Goal: Transaction & Acquisition: Purchase product/service

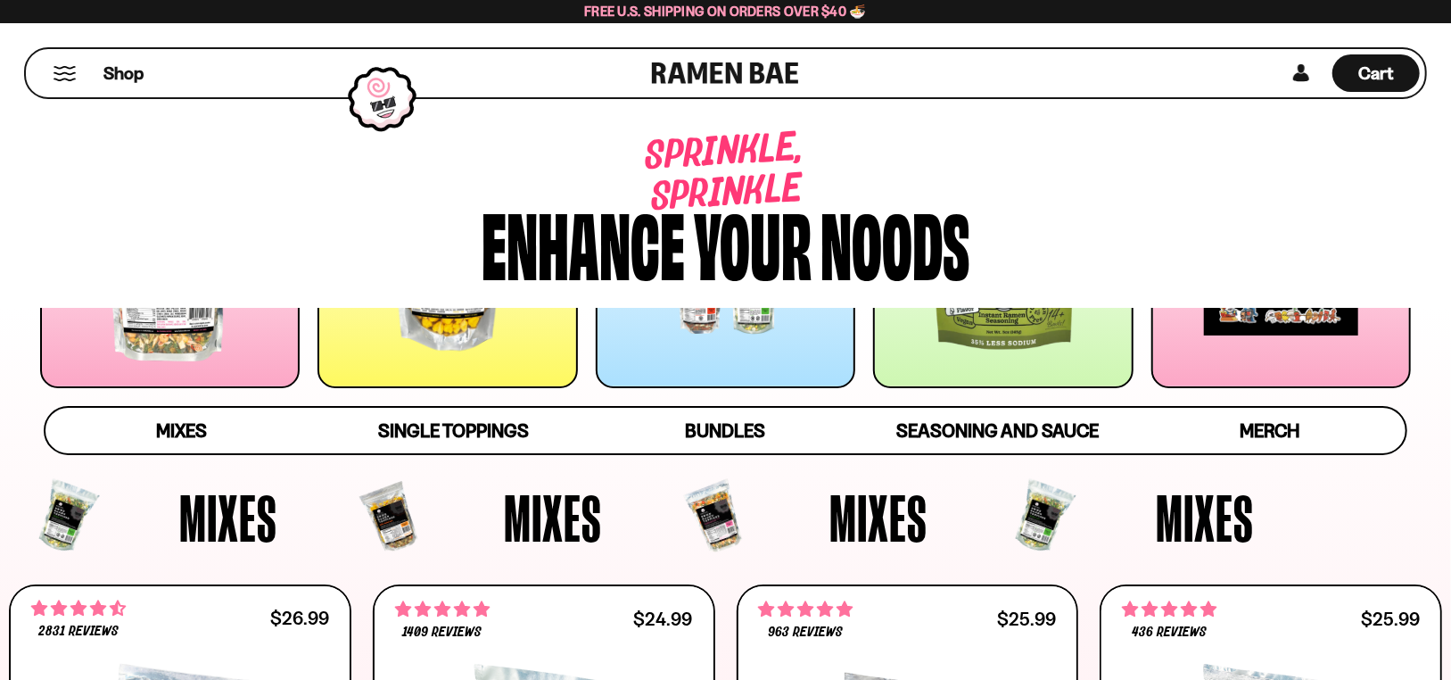
scroll to position [34, 0]
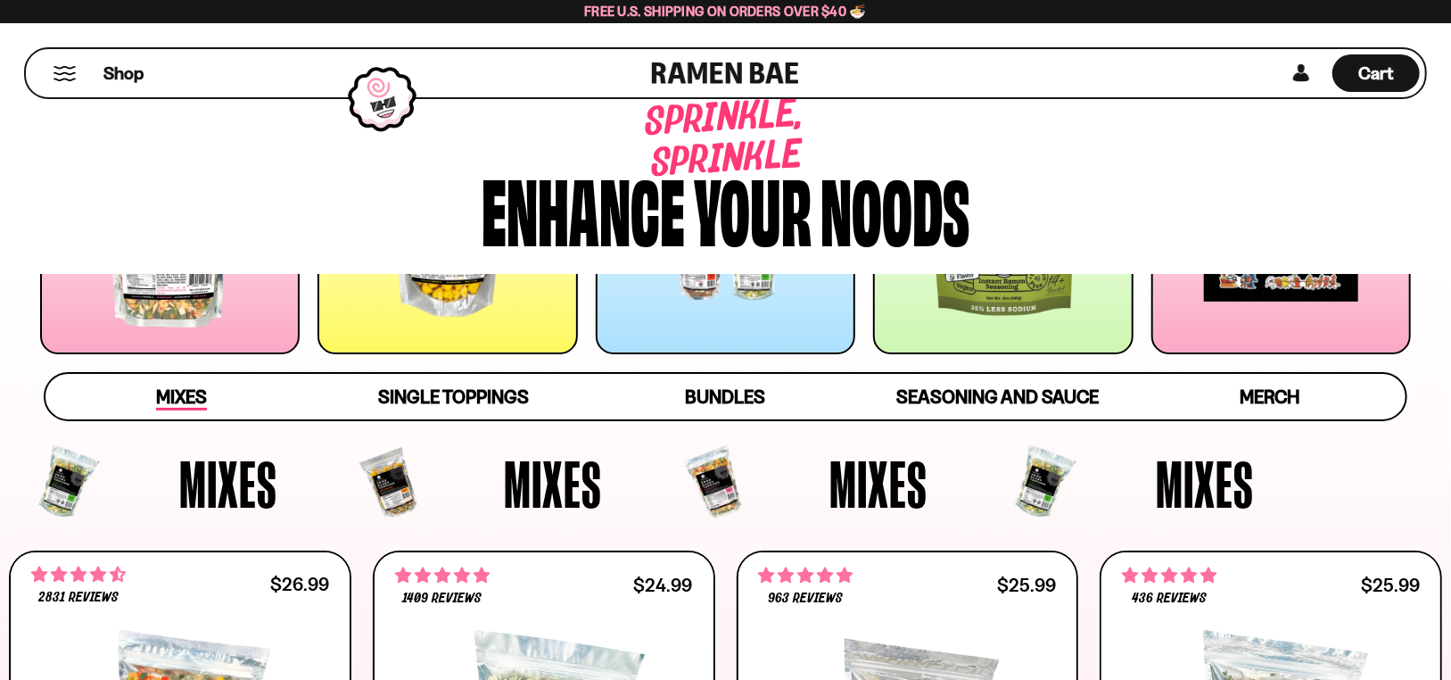
click at [176, 410] on span "Mixes" at bounding box center [181, 397] width 51 height 25
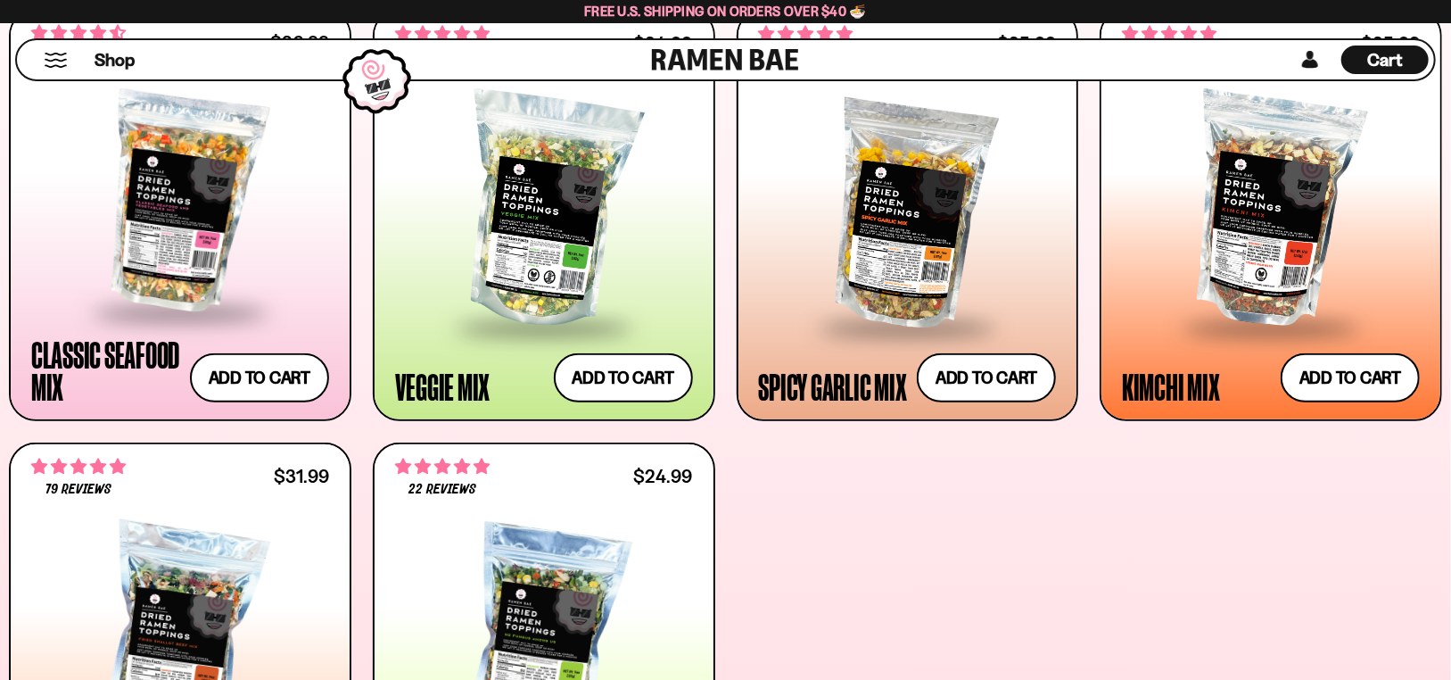
scroll to position [556, 0]
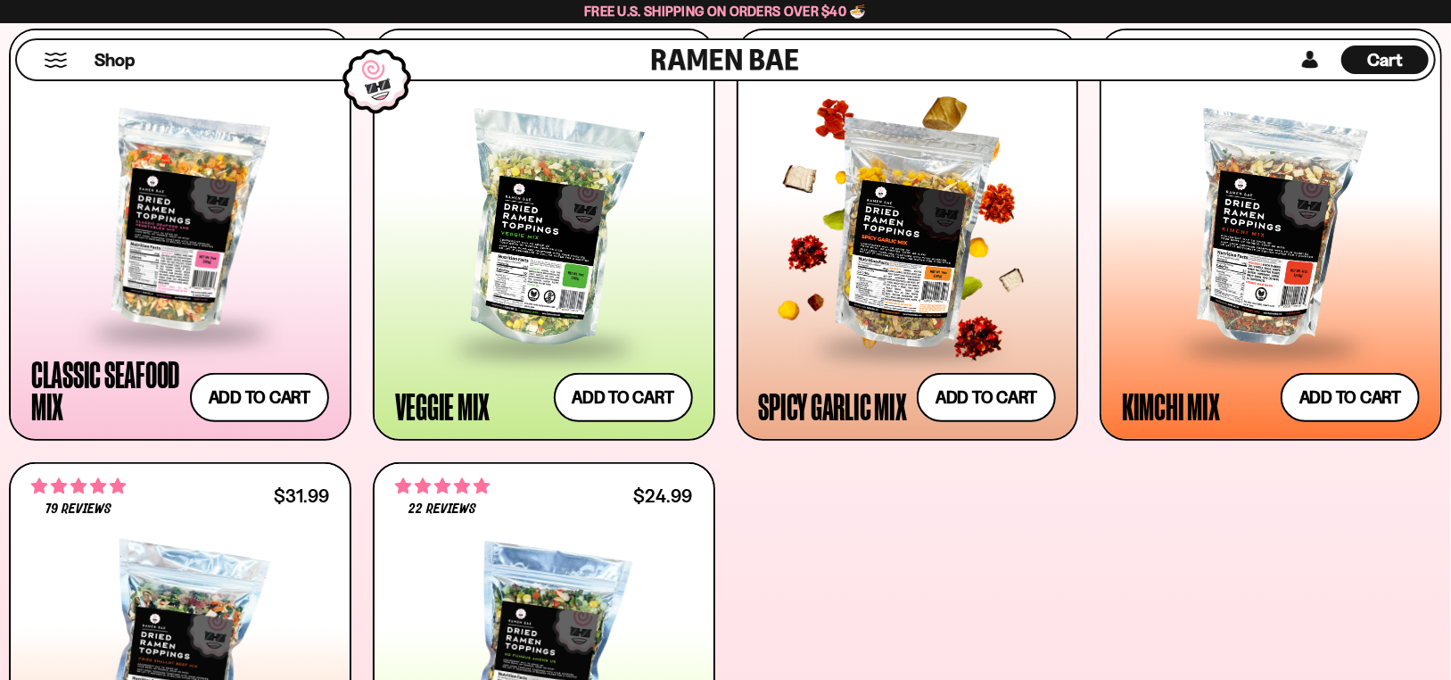
click at [892, 313] on div at bounding box center [908, 231] width 298 height 228
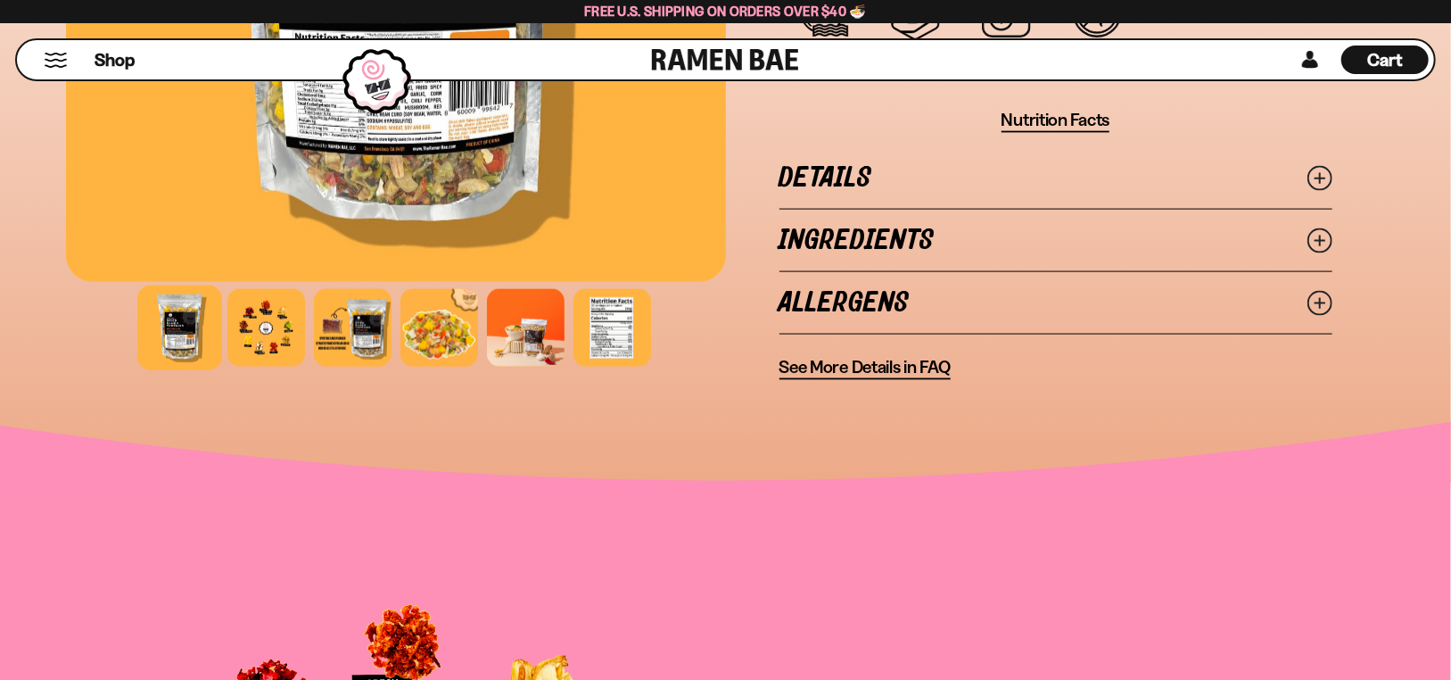
scroll to position [1427, 0]
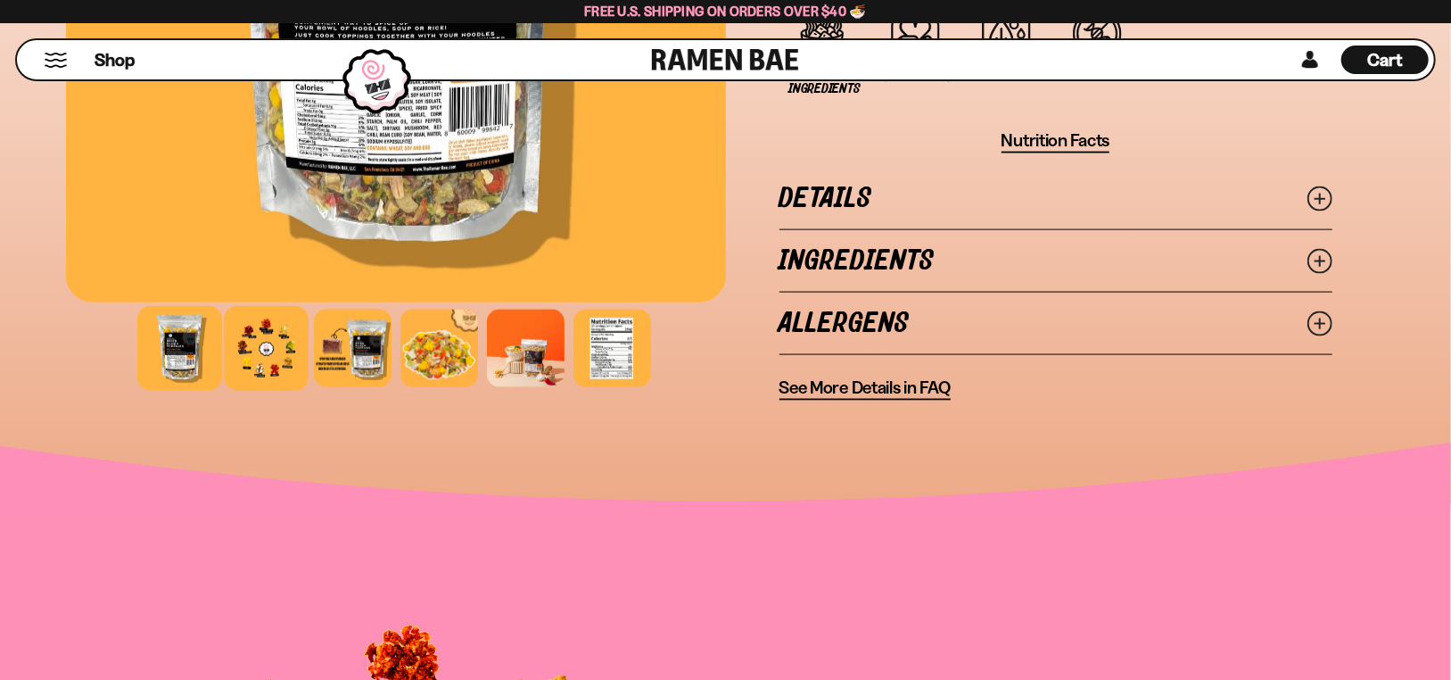
click at [278, 391] on div at bounding box center [266, 348] width 85 height 85
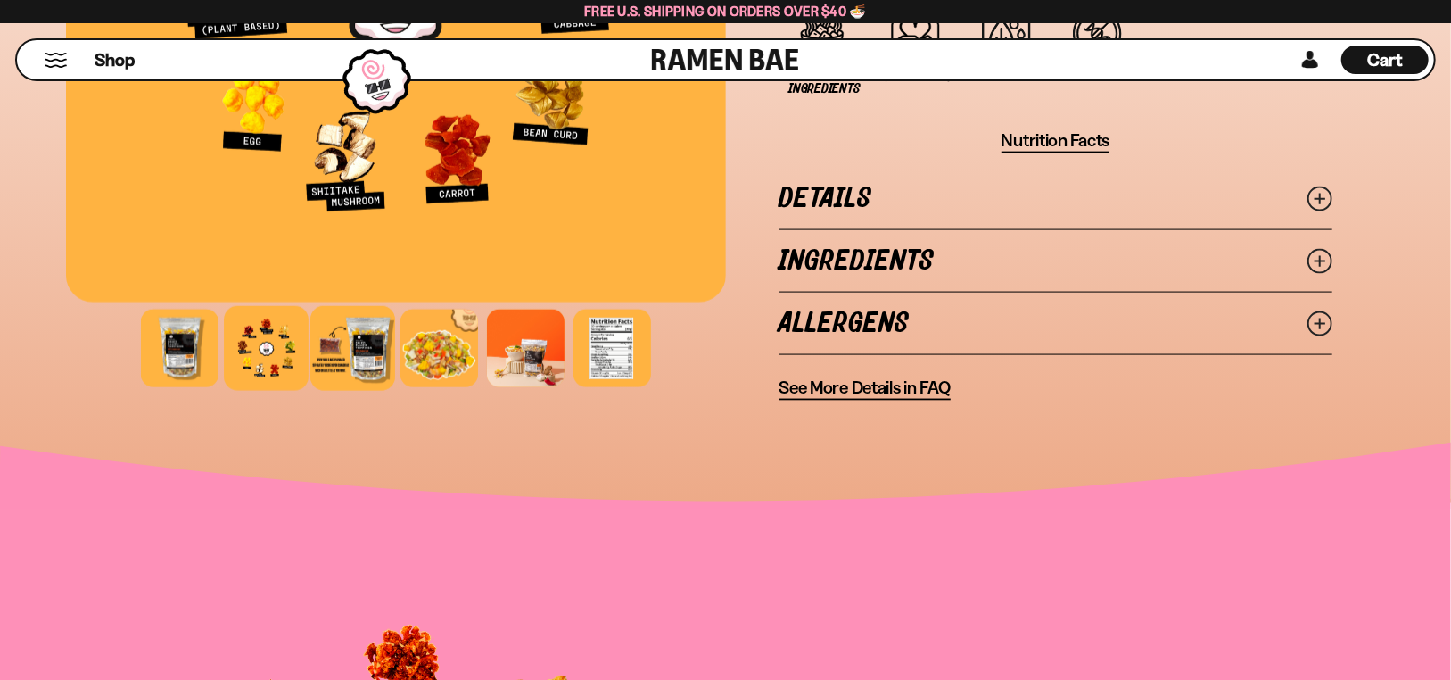
click at [395, 391] on div at bounding box center [352, 348] width 85 height 85
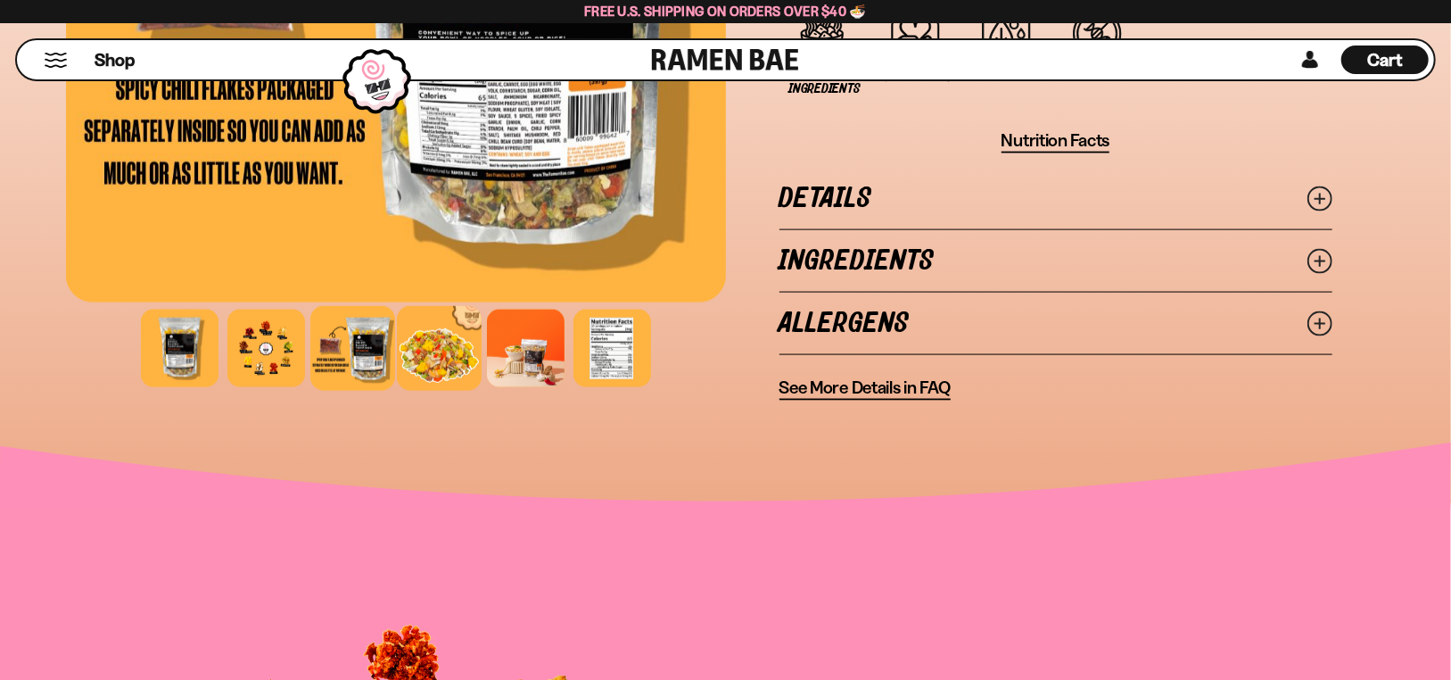
click at [482, 391] on div at bounding box center [439, 348] width 85 height 85
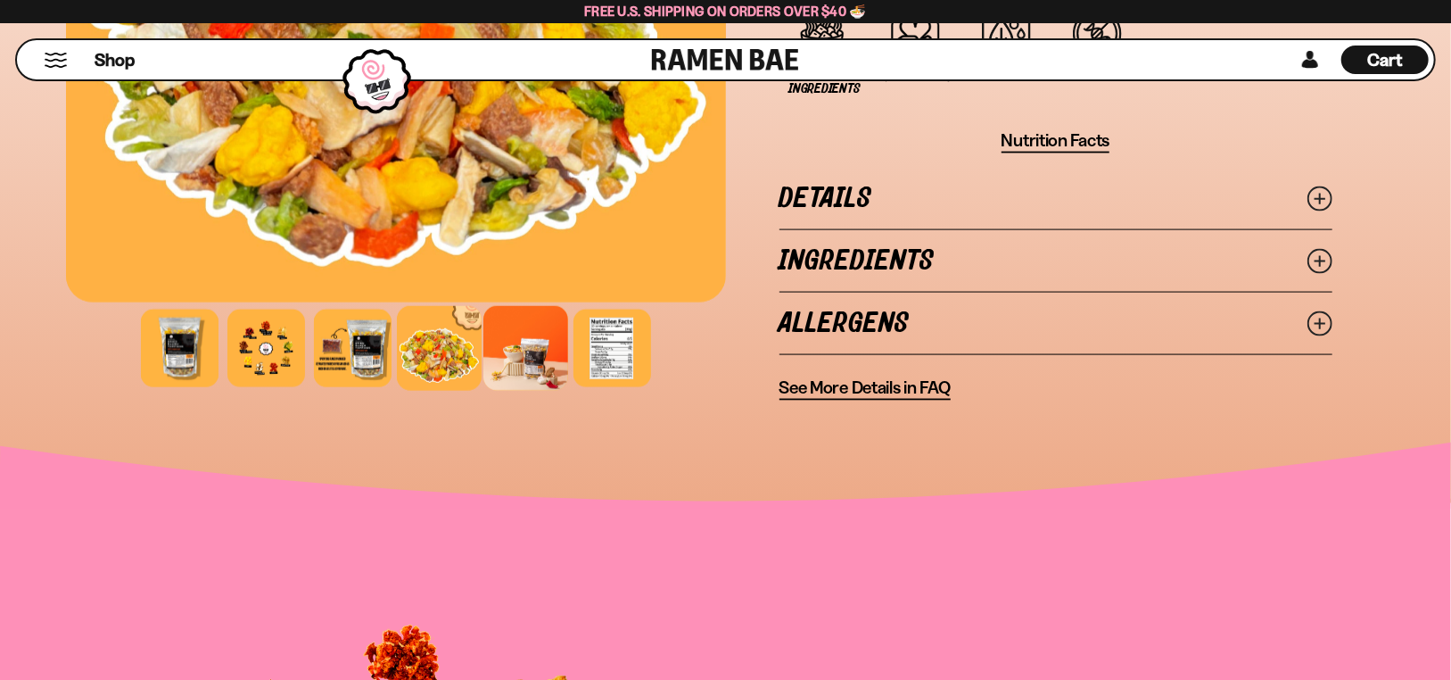
click at [568, 391] on div at bounding box center [525, 348] width 85 height 85
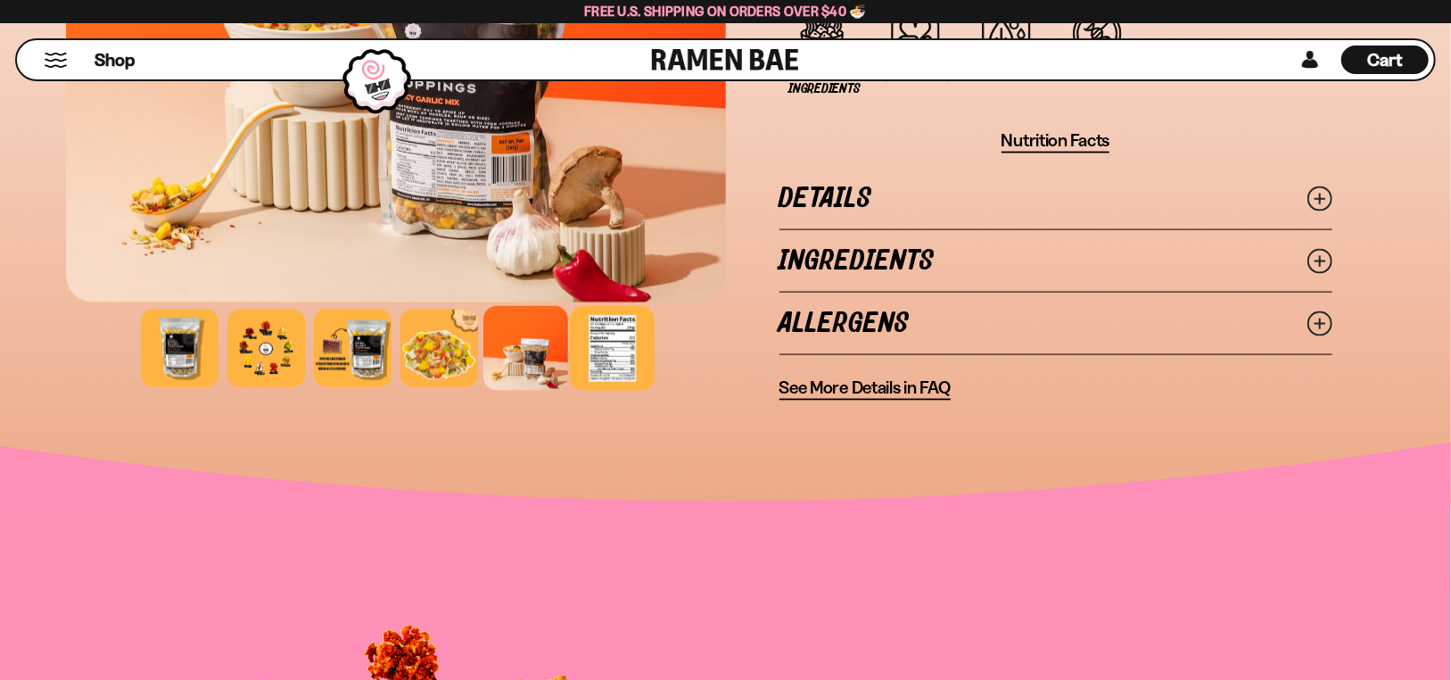
click at [655, 391] on div at bounding box center [612, 348] width 85 height 85
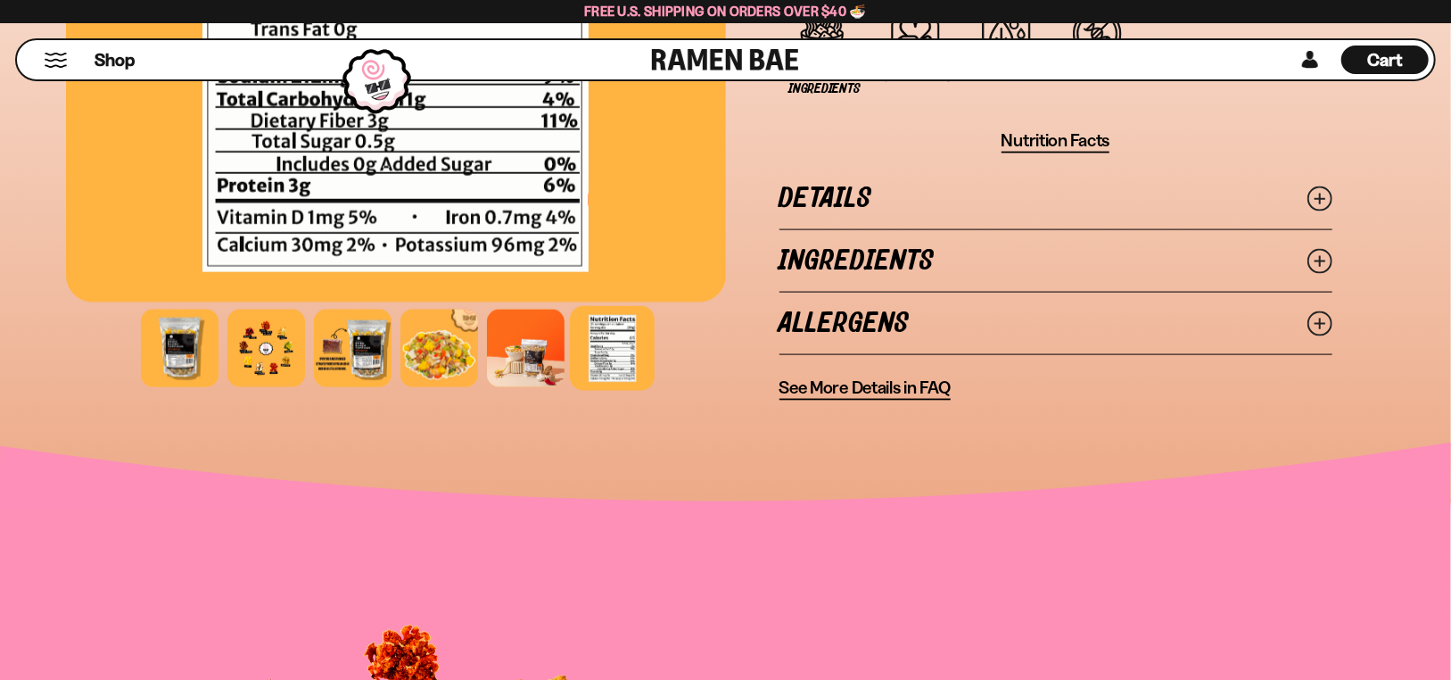
click at [1324, 202] on line at bounding box center [1319, 198] width 9 height 9
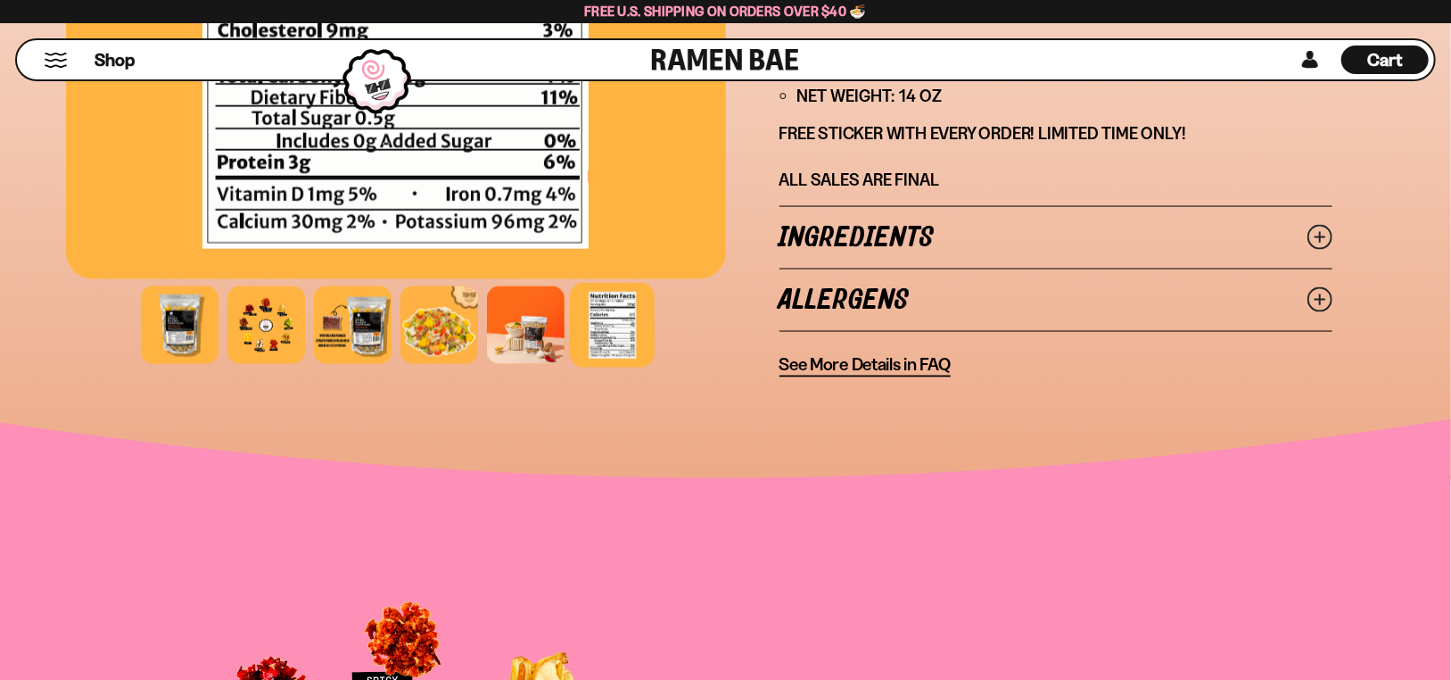
scroll to position [1635, 0]
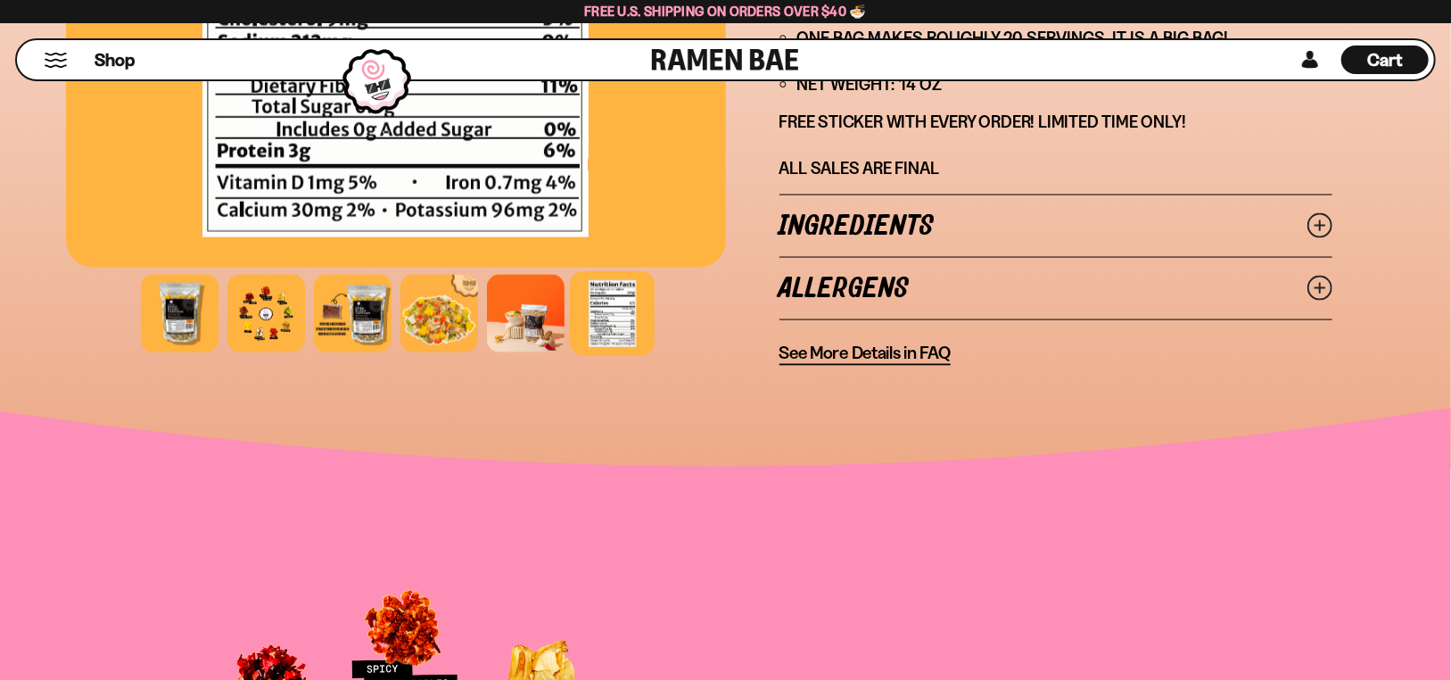
click at [1324, 230] on line at bounding box center [1319, 225] width 9 height 9
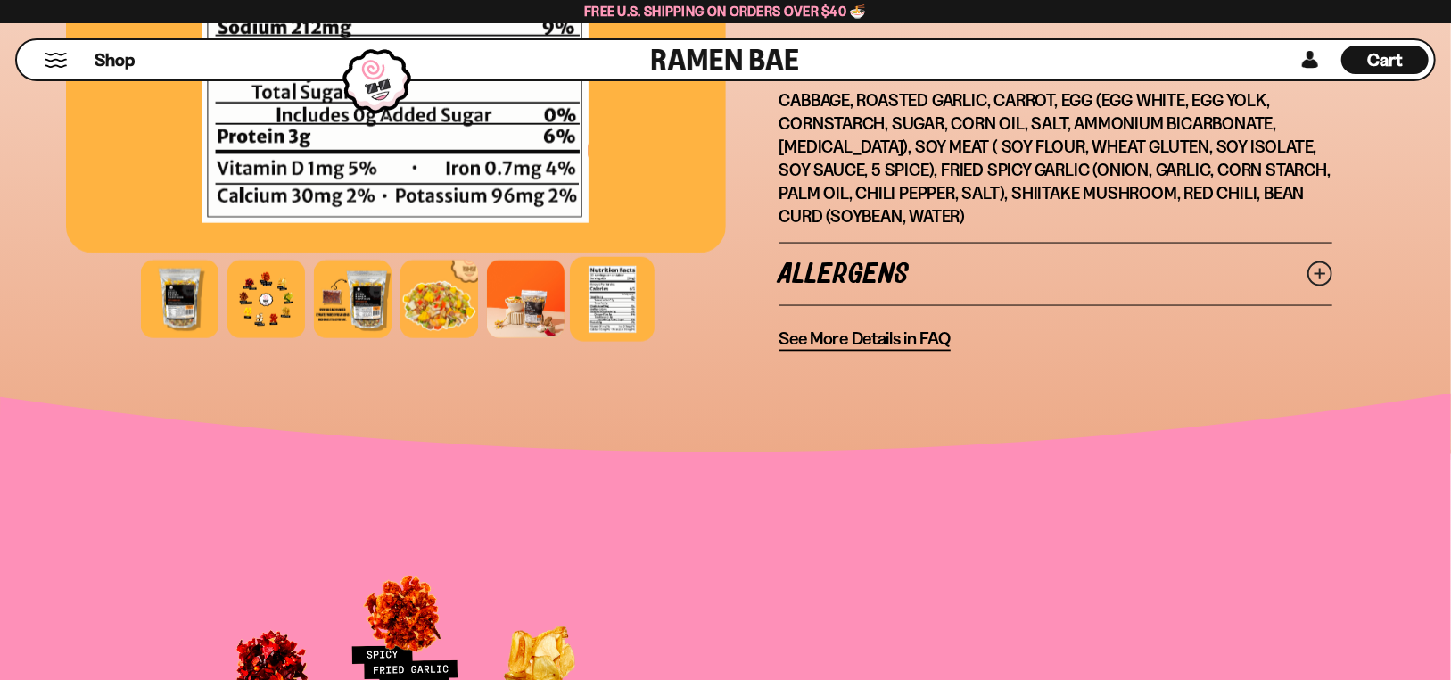
click at [1333, 286] on icon at bounding box center [1320, 273] width 25 height 25
